Goal: Find contact information: Find contact information

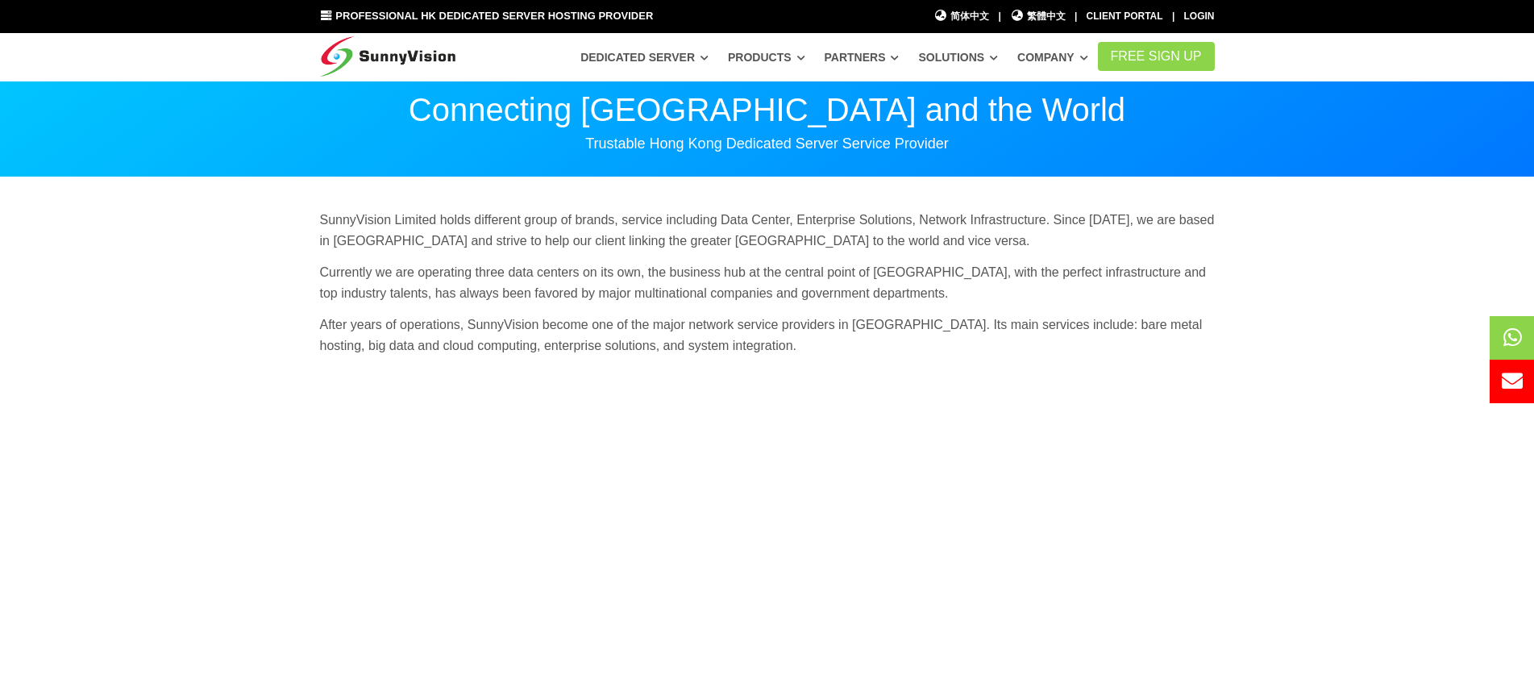
click at [430, 64] on img at bounding box center [388, 53] width 136 height 40
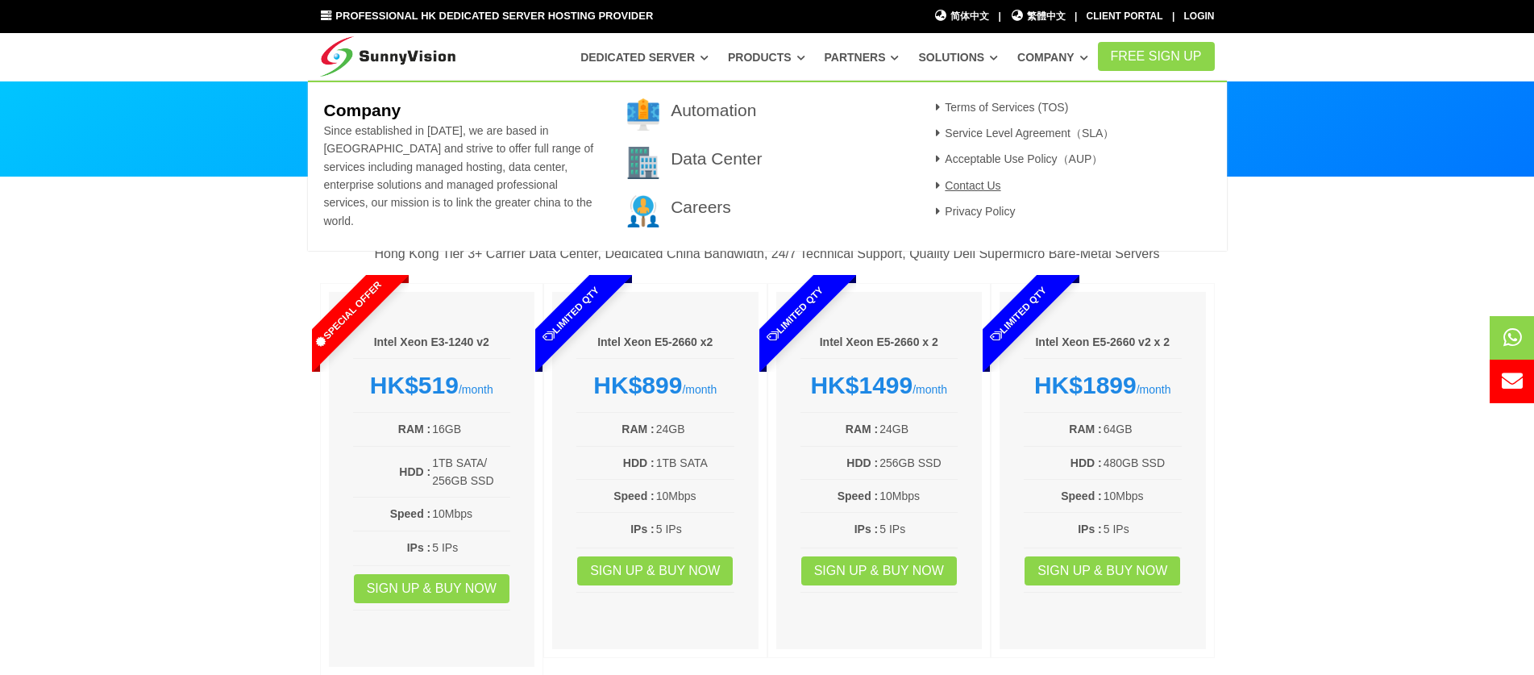
click at [981, 186] on link "Contact Us" at bounding box center [966, 185] width 70 height 13
